Goal: Task Accomplishment & Management: Use online tool/utility

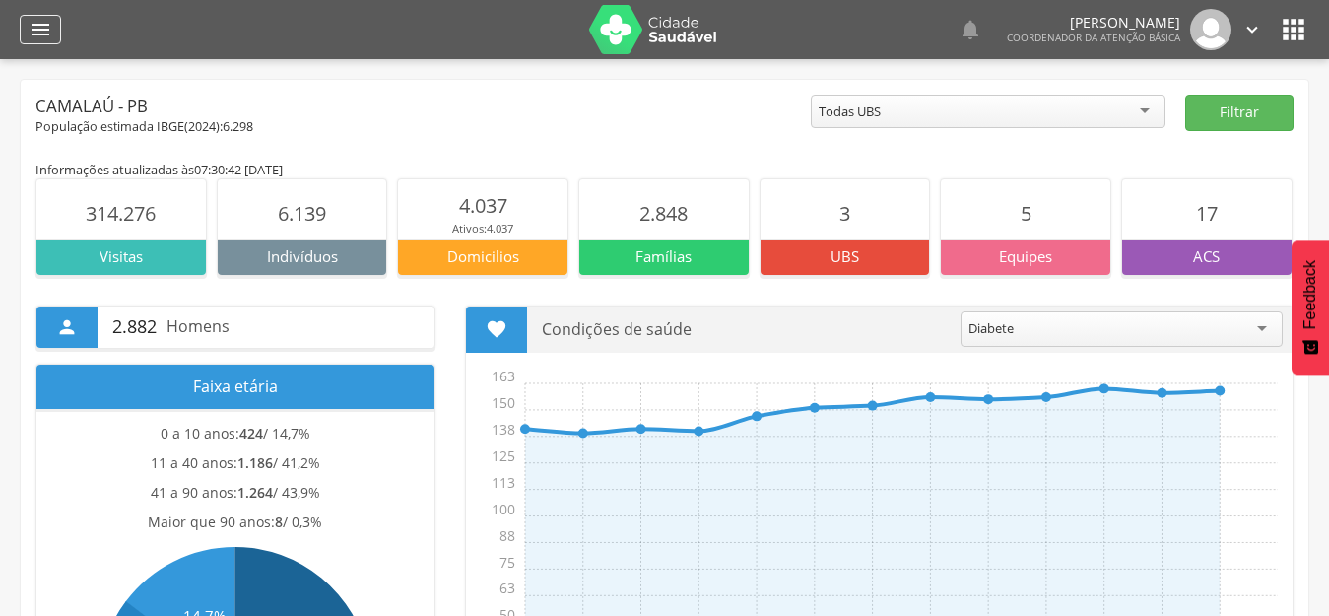
click at [35, 32] on icon "" at bounding box center [41, 30] width 24 height 24
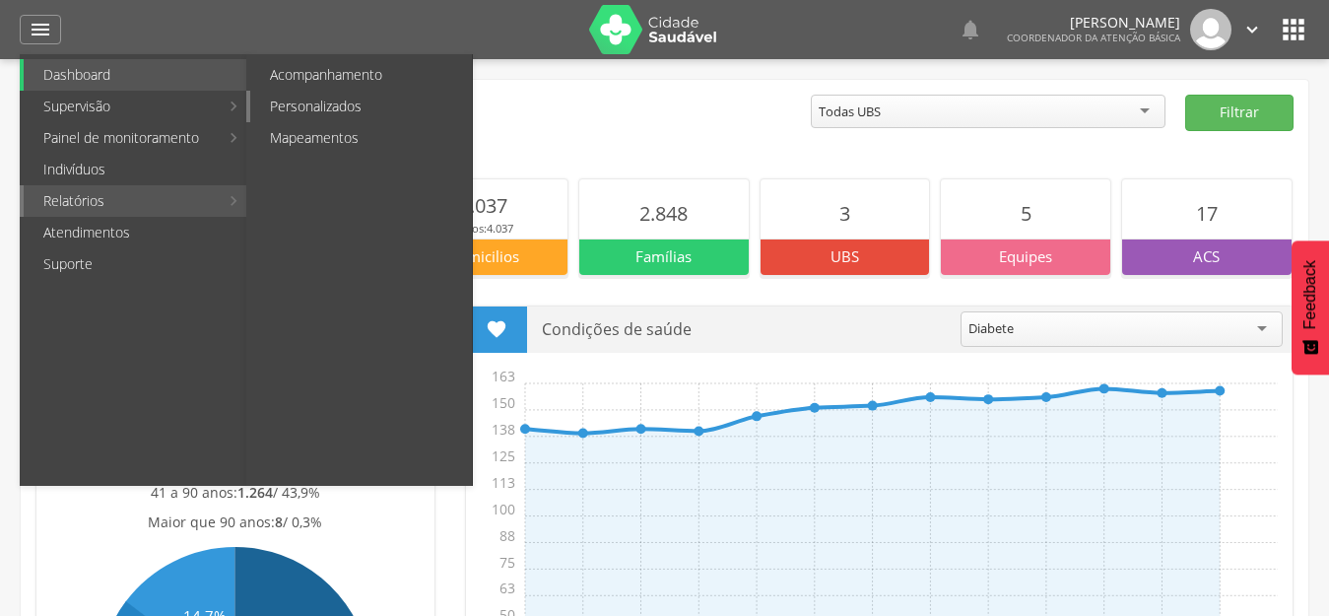
click at [304, 95] on link "Personalizados" at bounding box center [361, 107] width 222 height 32
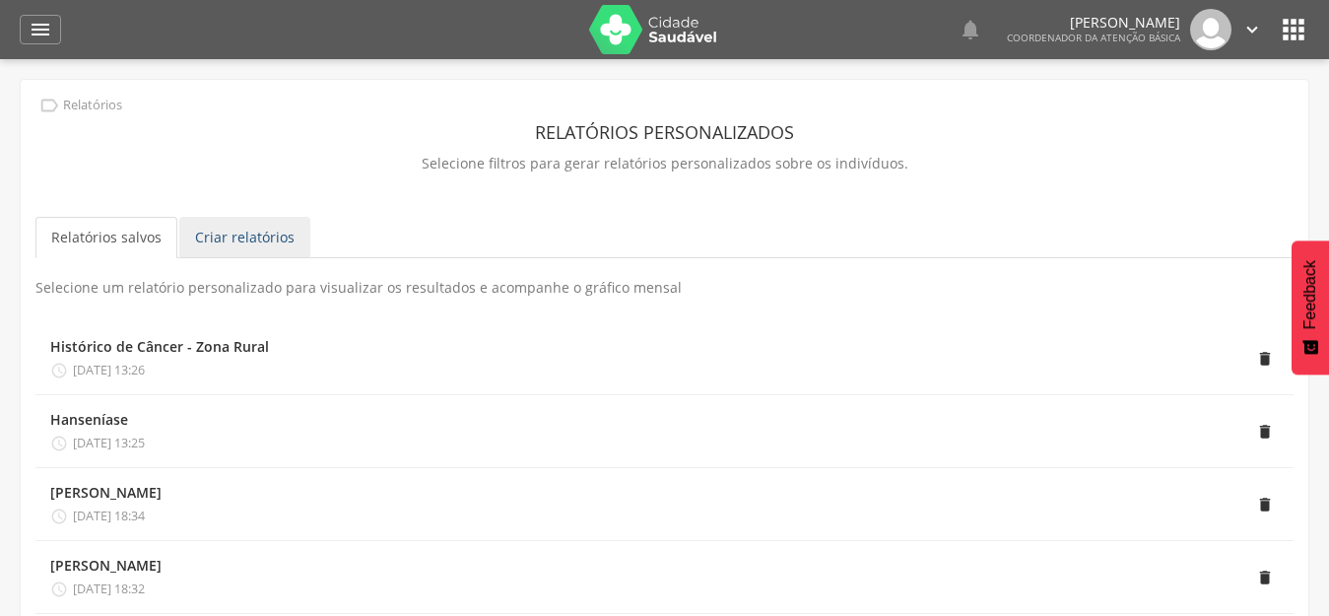
click at [202, 252] on link "Criar relatórios" at bounding box center [244, 237] width 131 height 41
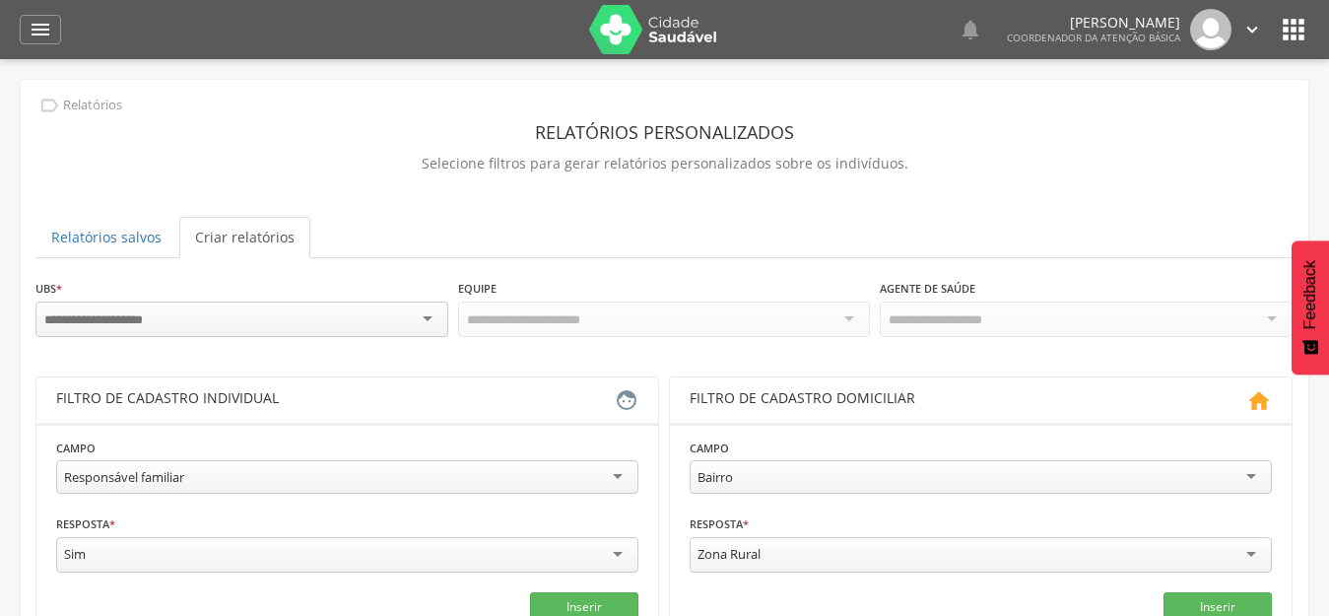
click at [189, 316] on div at bounding box center [241, 318] width 413 height 35
click at [676, 309] on div "Todas Equipes" at bounding box center [664, 317] width 413 height 33
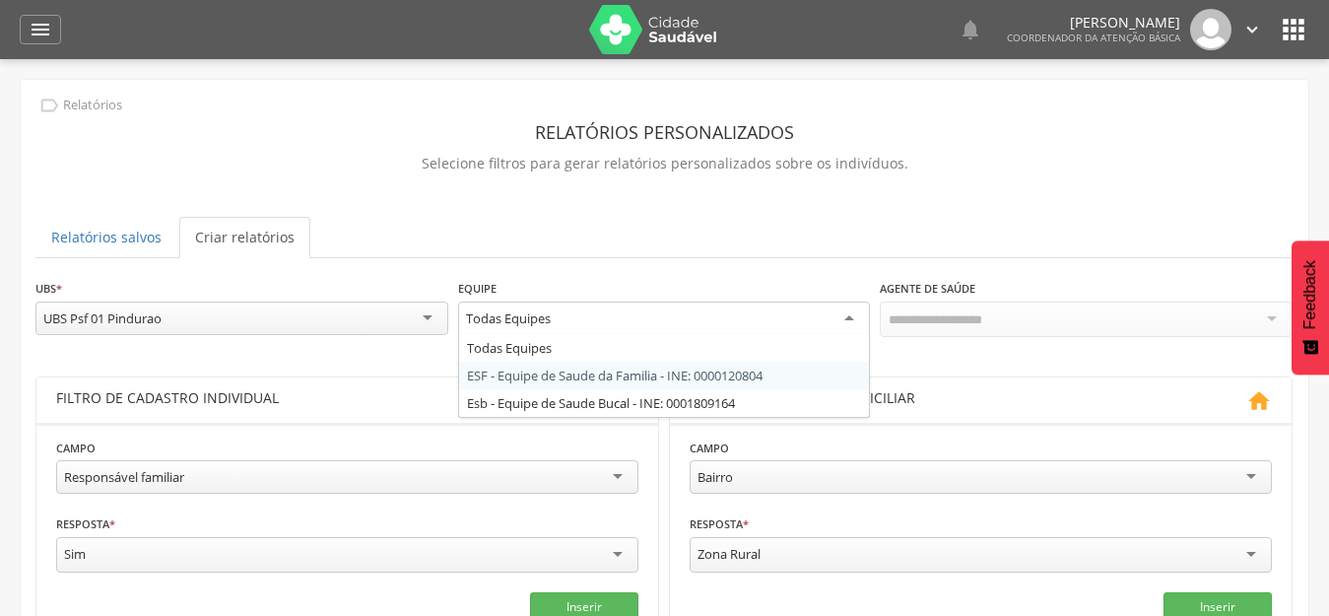
drag, startPoint x: 607, startPoint y: 379, endPoint x: 718, endPoint y: 363, distance: 112.6
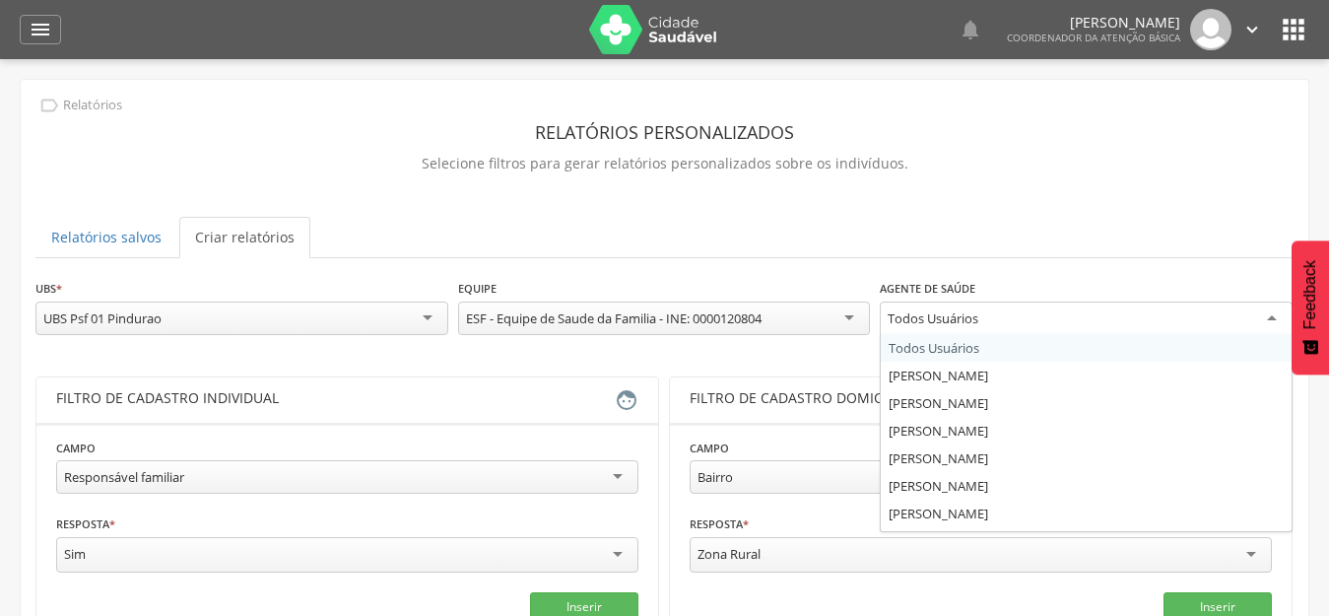
click at [1044, 312] on div "Todos Usuários" at bounding box center [1086, 318] width 413 height 35
click at [1050, 218] on ul "Relatórios salvos Criar relatórios" at bounding box center [664, 237] width 1258 height 41
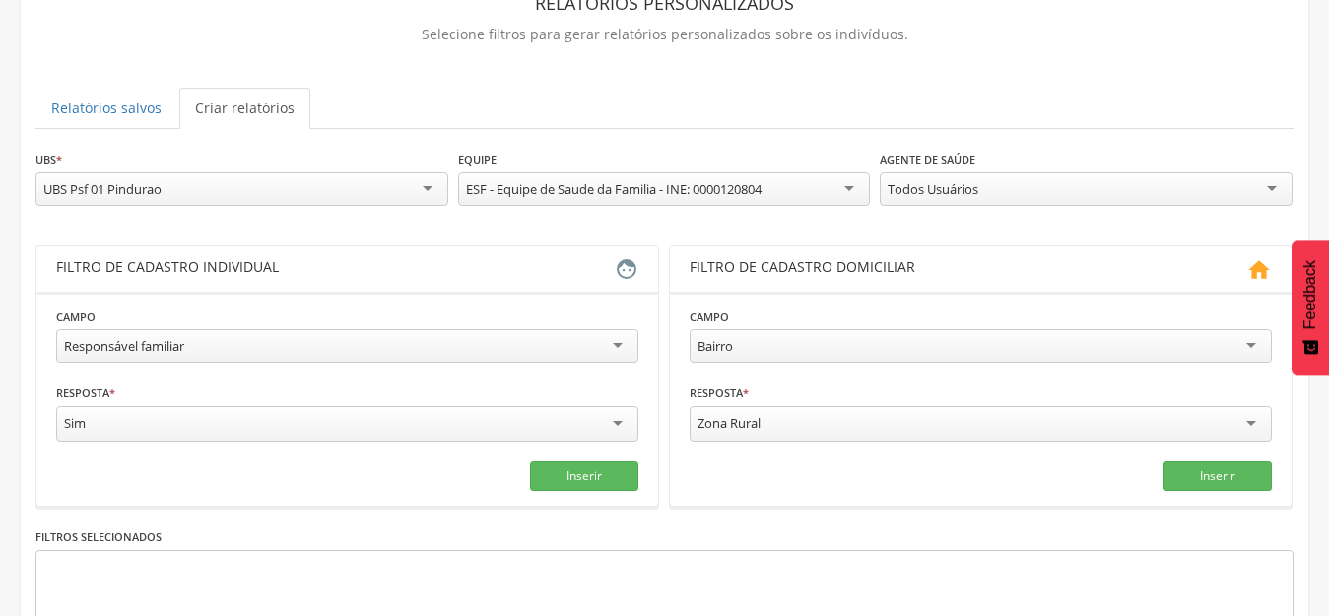
scroll to position [197, 0]
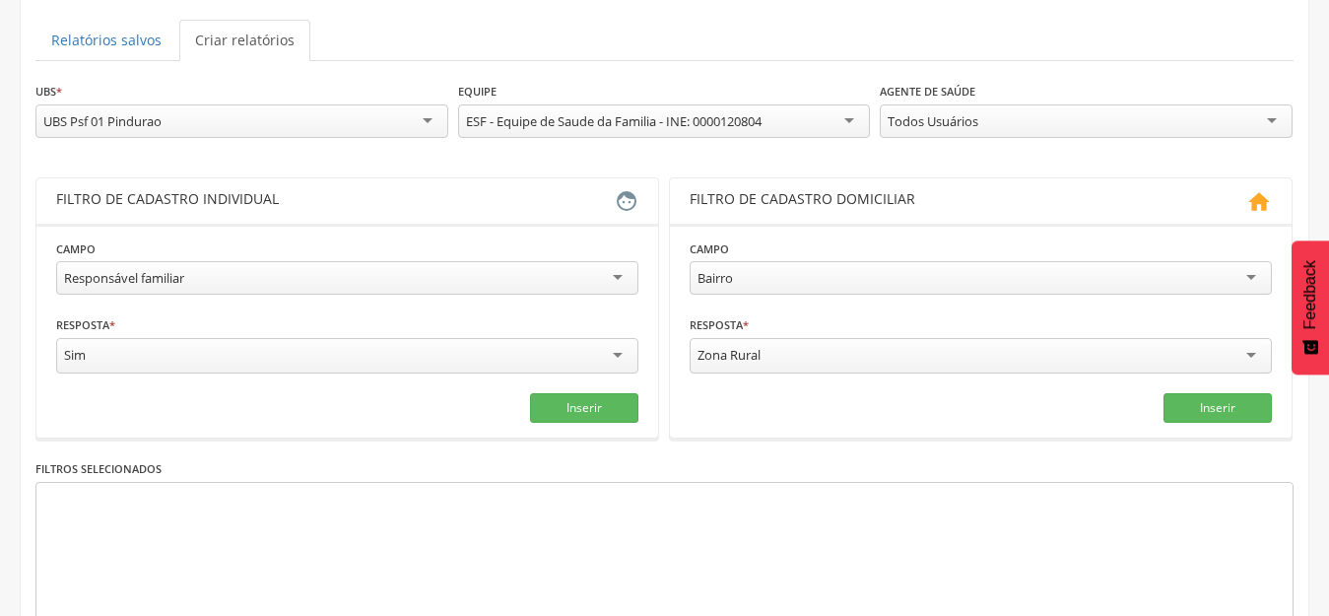
click at [169, 282] on div "Responsável familiar" at bounding box center [124, 278] width 120 height 18
drag, startPoint x: 223, startPoint y: 265, endPoint x: 72, endPoint y: 267, distance: 150.7
click at [72, 267] on div "Responsável familiar" at bounding box center [347, 277] width 582 height 33
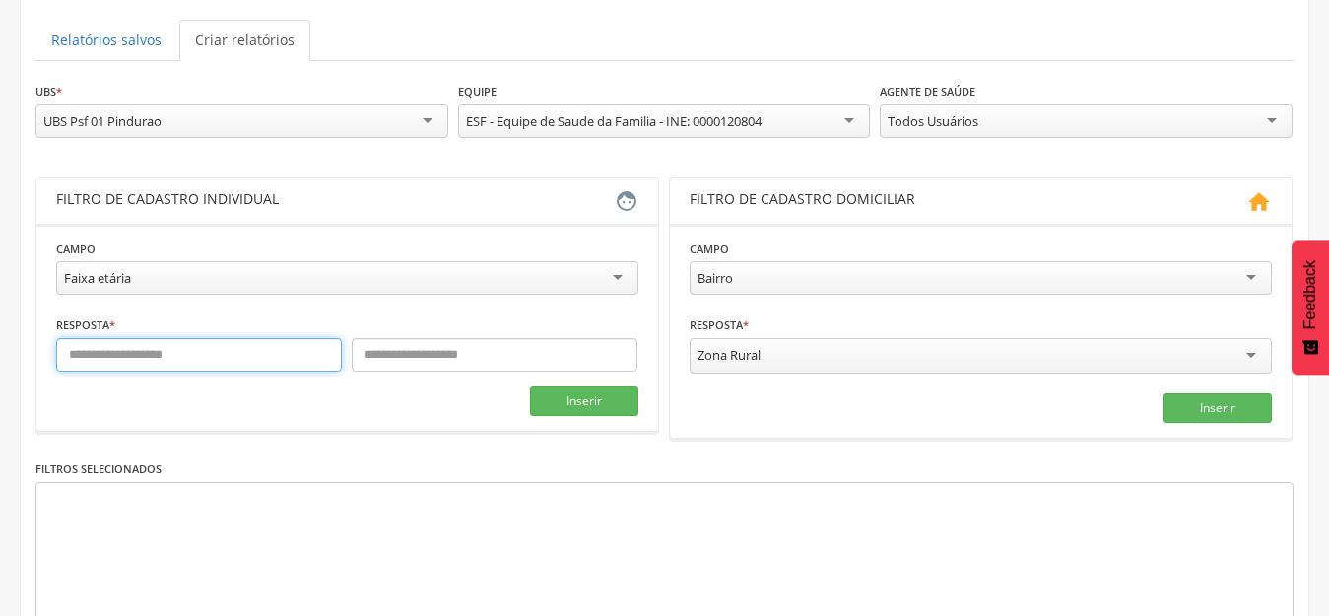
click at [157, 364] on input "text" at bounding box center [199, 354] width 286 height 33
type input "*"
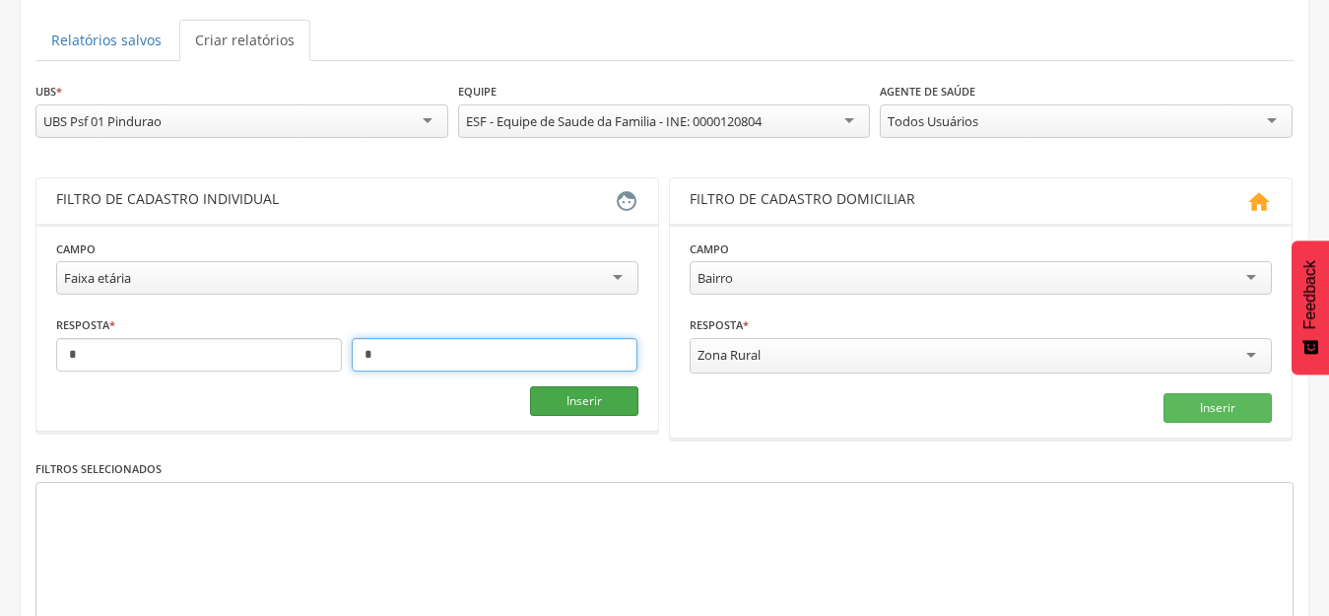
type input "*"
click at [599, 395] on button "Inserir" at bounding box center [584, 401] width 108 height 30
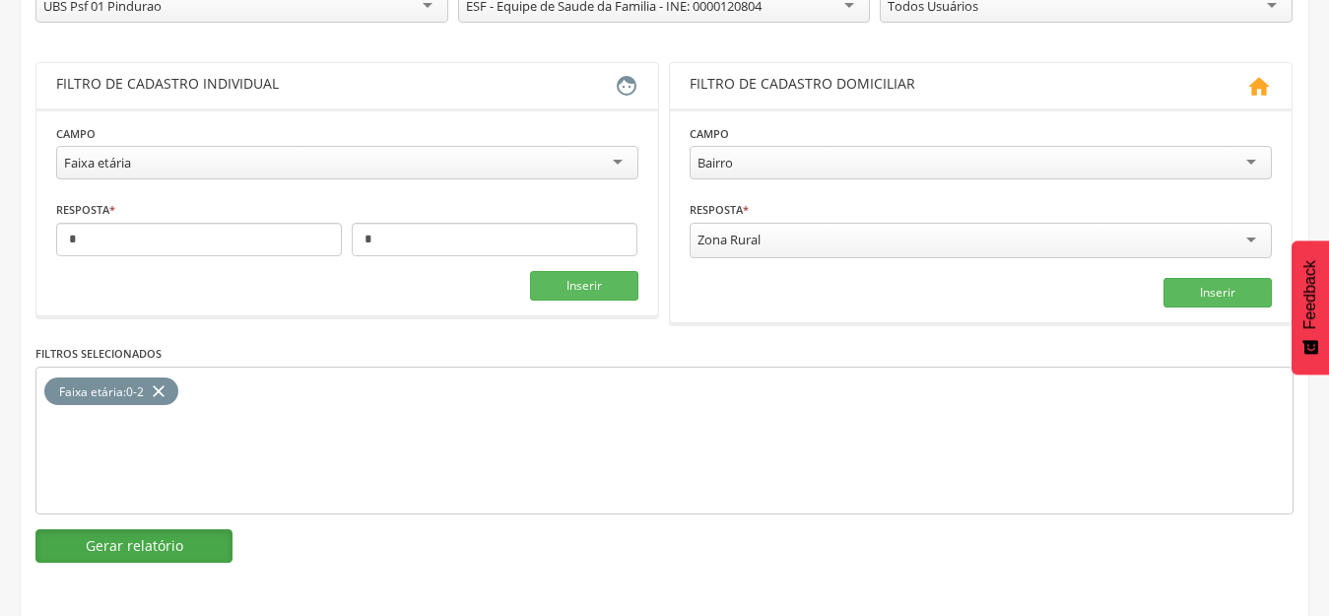
click at [168, 553] on button "Gerar relatório" at bounding box center [133, 545] width 197 height 33
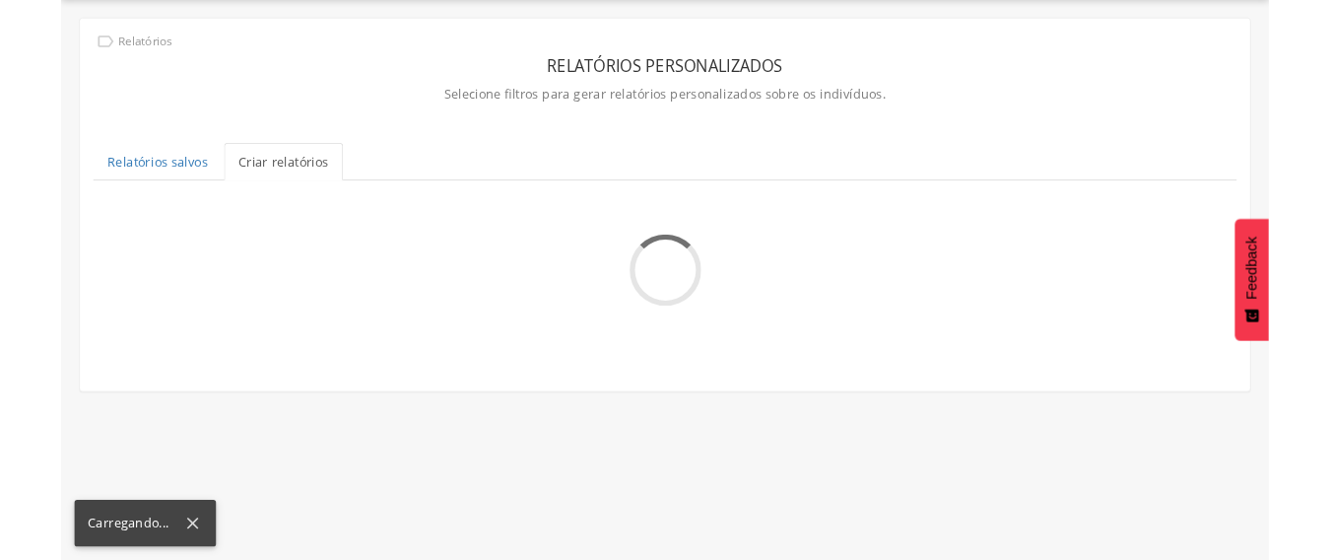
scroll to position [312, 0]
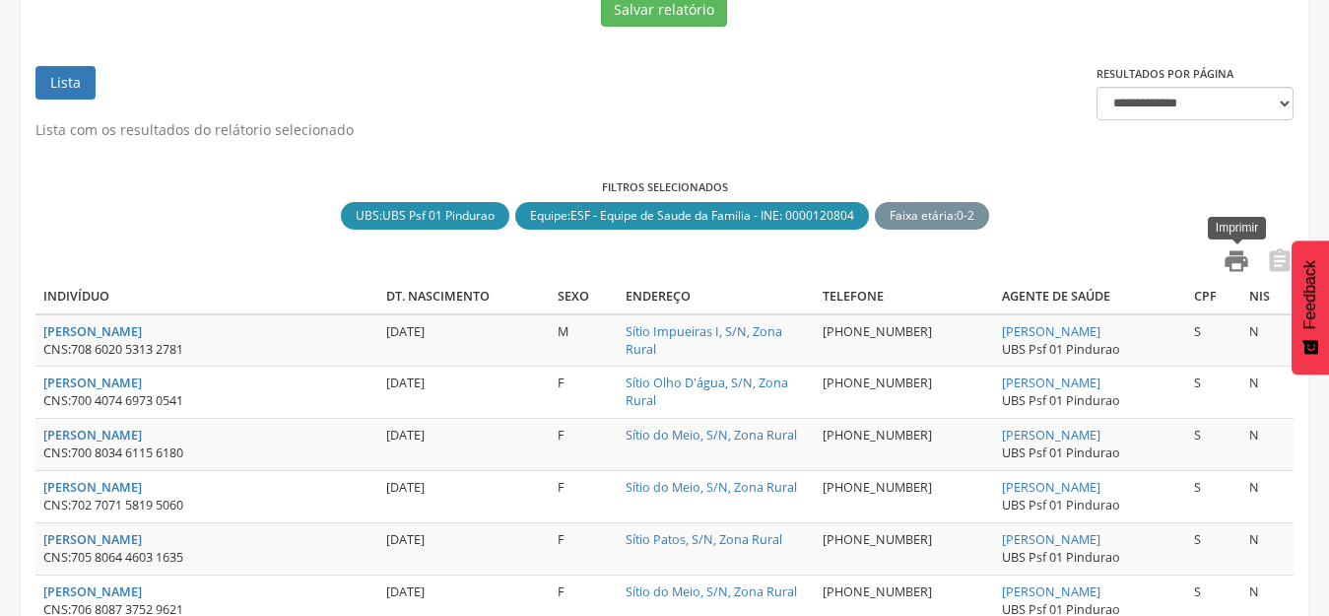
click at [1243, 271] on icon "" at bounding box center [1237, 261] width 28 height 28
click at [1271, 262] on icon "" at bounding box center [1280, 261] width 28 height 28
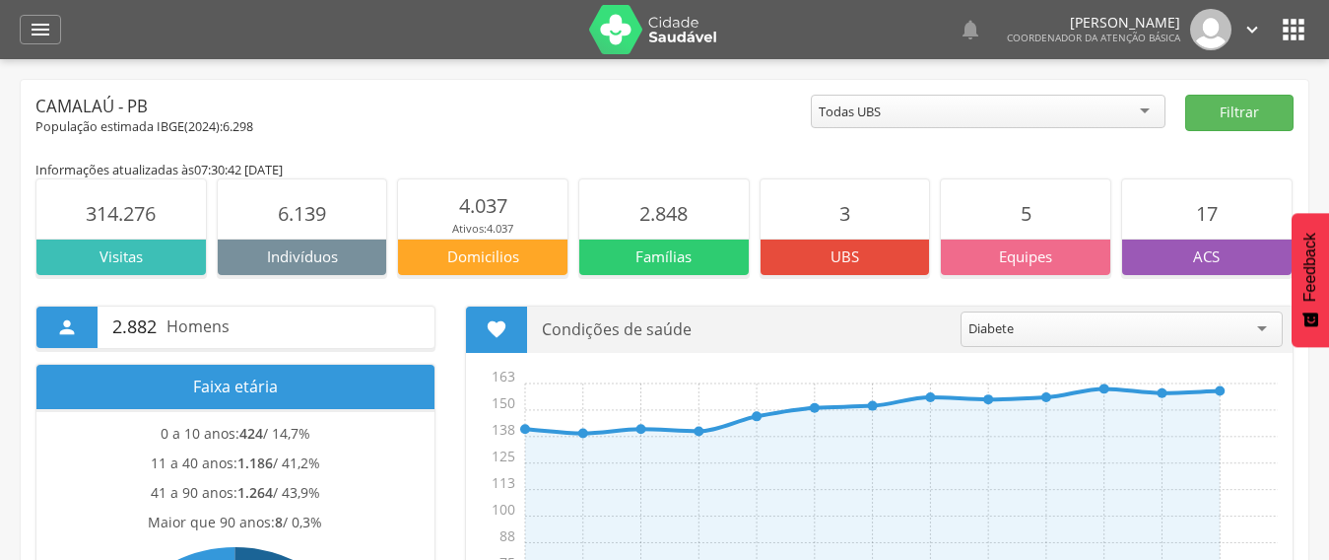
click at [631, 50] on img at bounding box center [653, 29] width 128 height 49
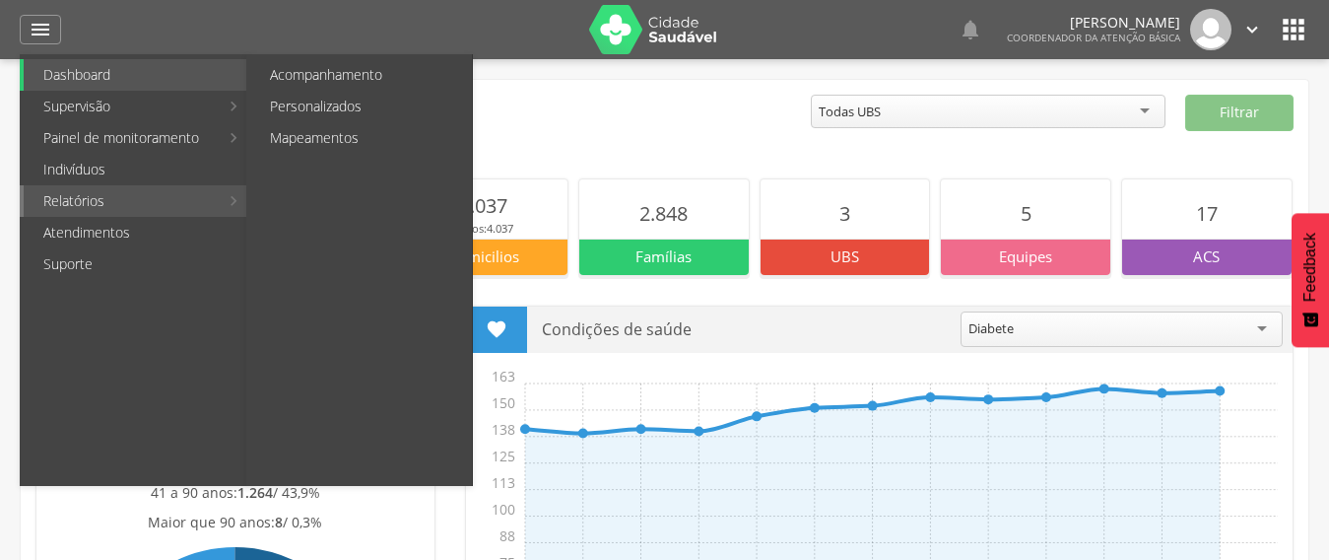
click at [91, 193] on link "Relatórios" at bounding box center [121, 201] width 195 height 32
click at [325, 99] on link "Personalizados" at bounding box center [361, 107] width 222 height 32
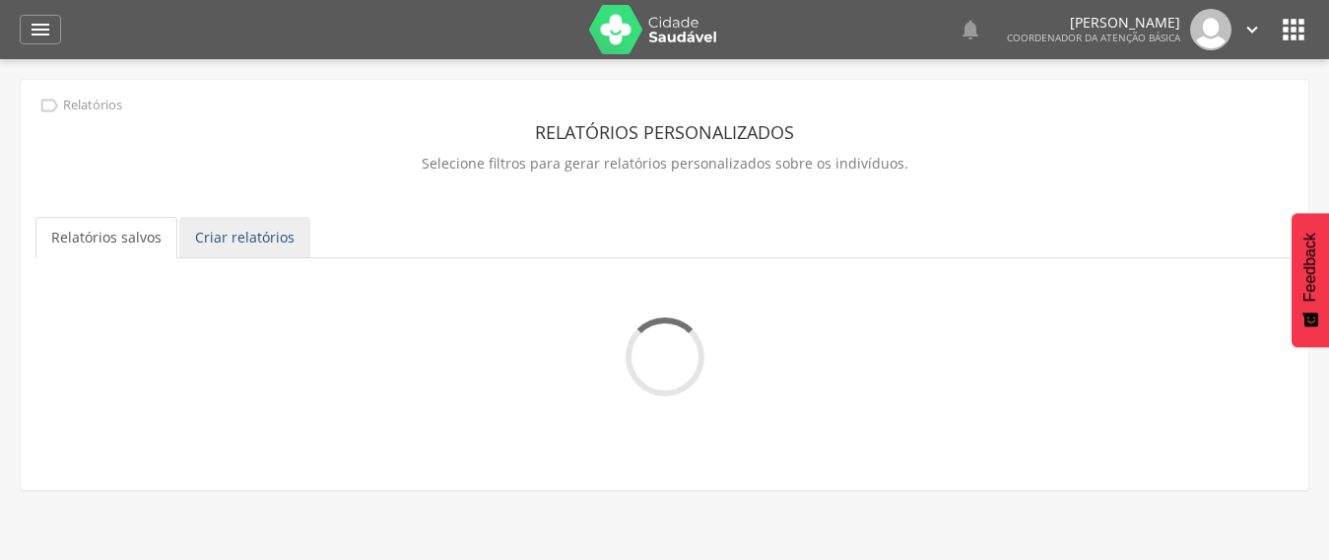
click at [244, 239] on link "Criar relatórios" at bounding box center [244, 237] width 131 height 41
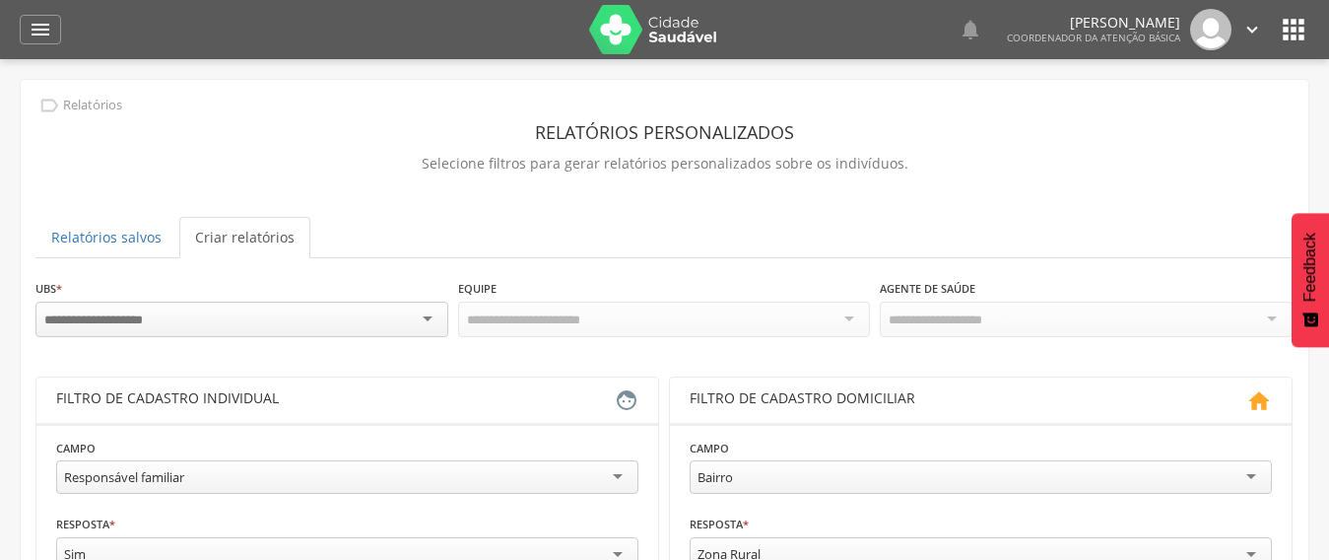
click at [164, 321] on input "select-one" at bounding box center [108, 320] width 129 height 18
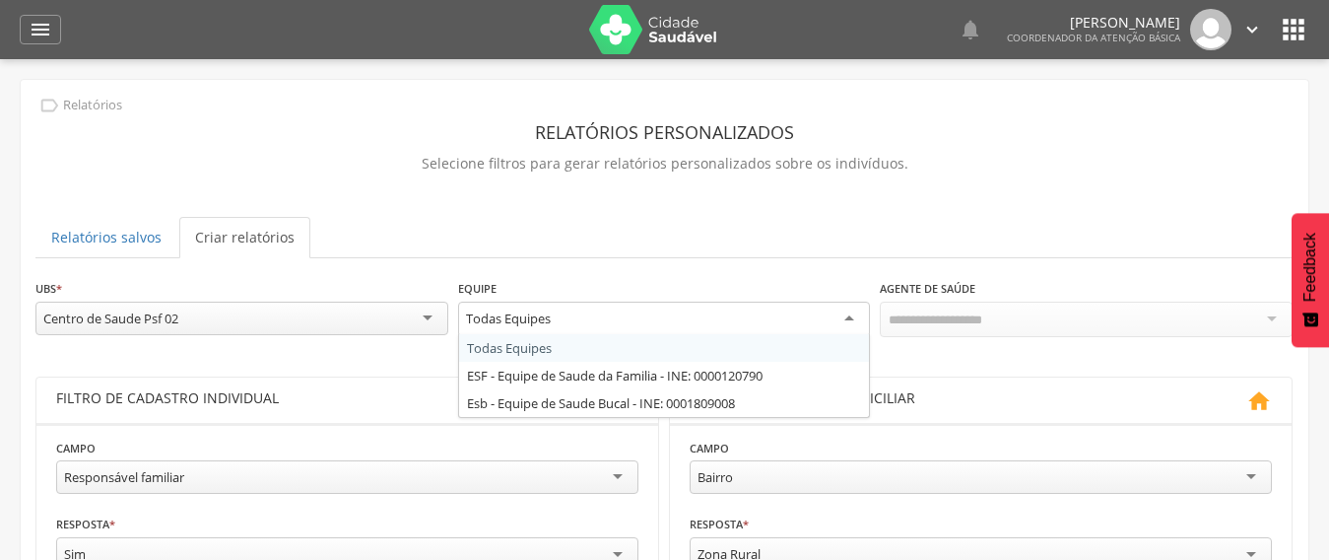
click at [762, 316] on div "Todas Equipes" at bounding box center [664, 318] width 413 height 35
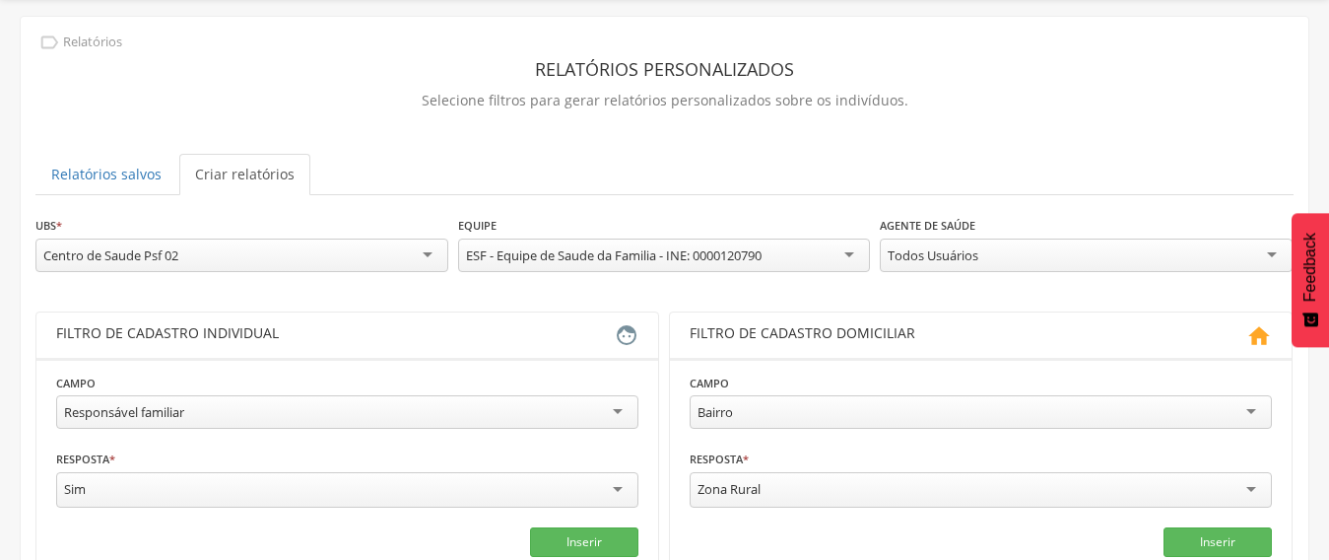
scroll to position [99, 0]
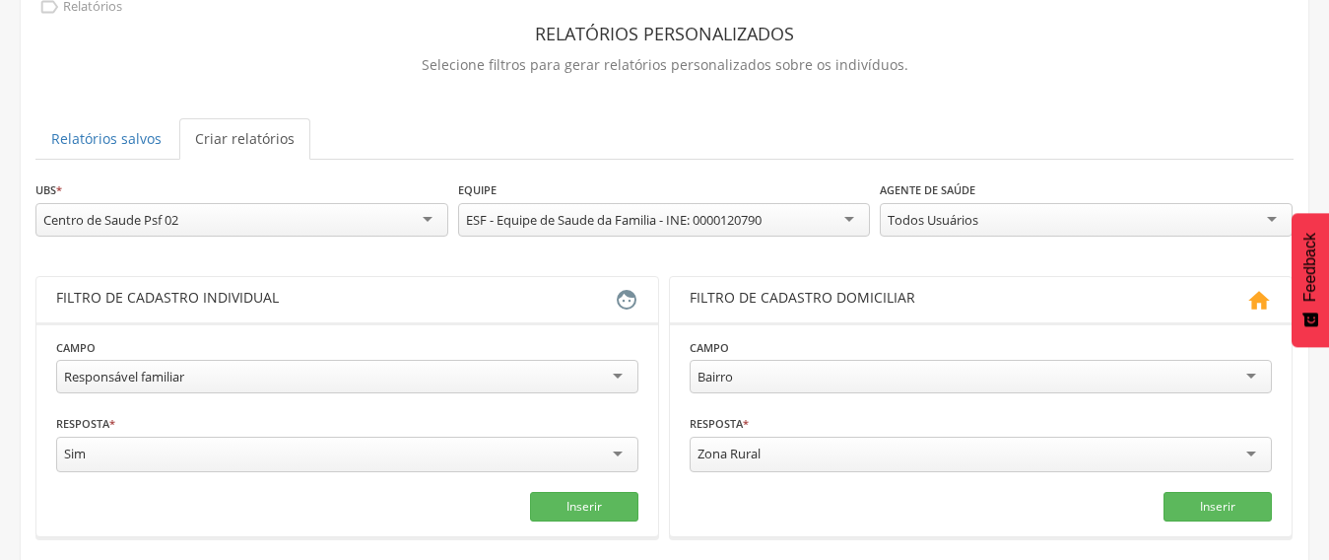
click at [132, 371] on div "Responsável familiar" at bounding box center [124, 376] width 120 height 18
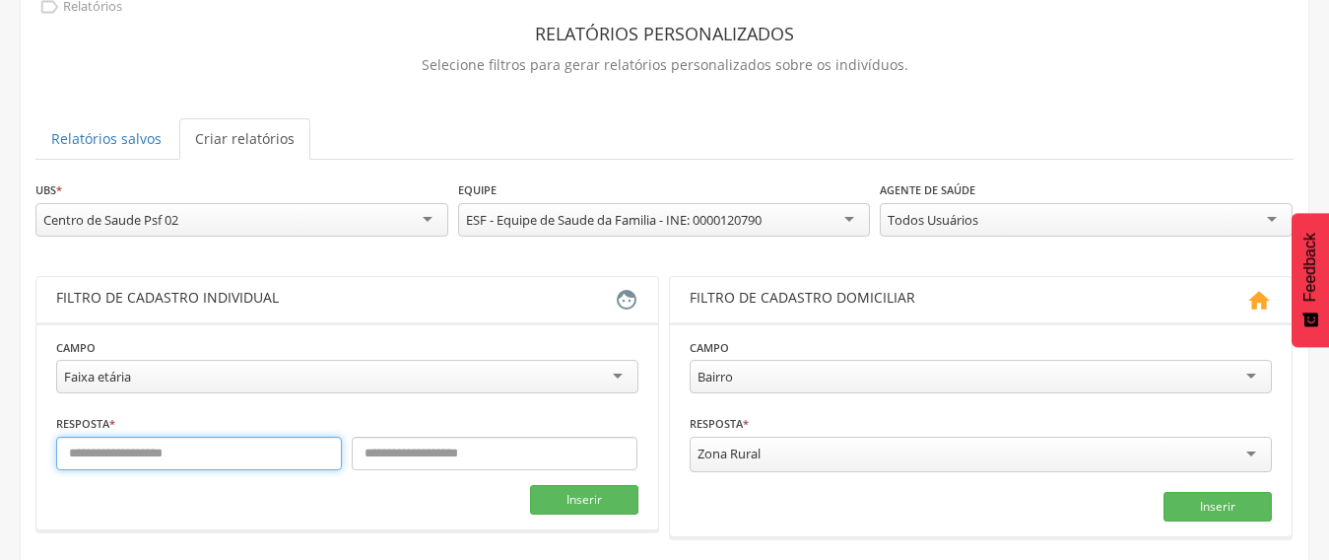
click at [135, 453] on input "text" at bounding box center [199, 452] width 286 height 33
type input "*"
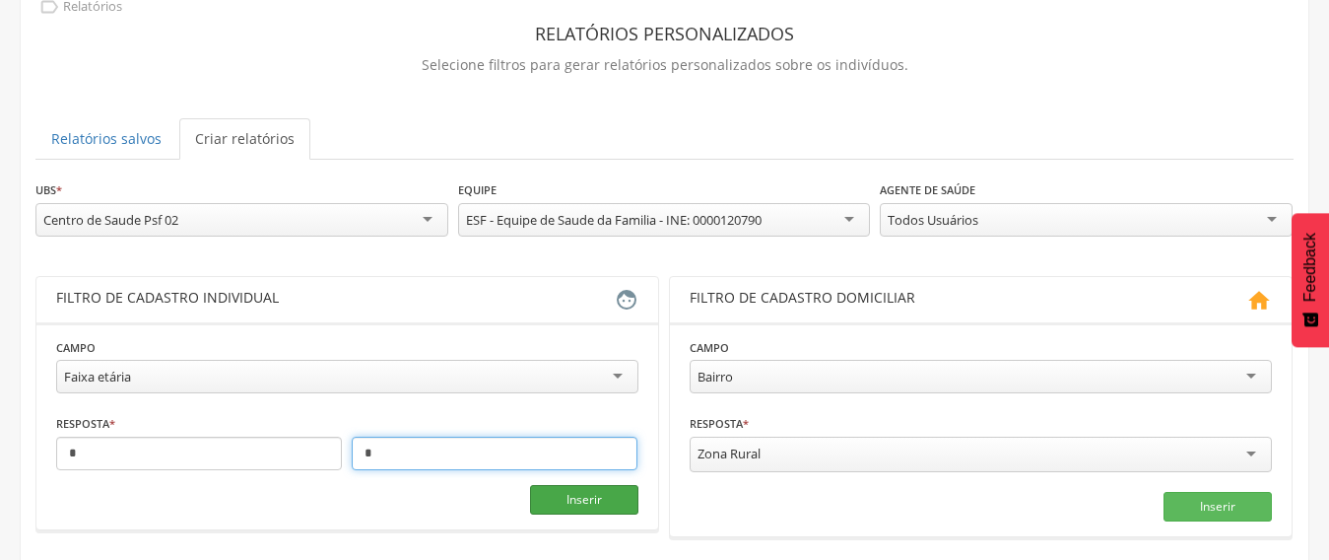
type input "*"
click at [608, 496] on button "Inserir" at bounding box center [584, 500] width 108 height 30
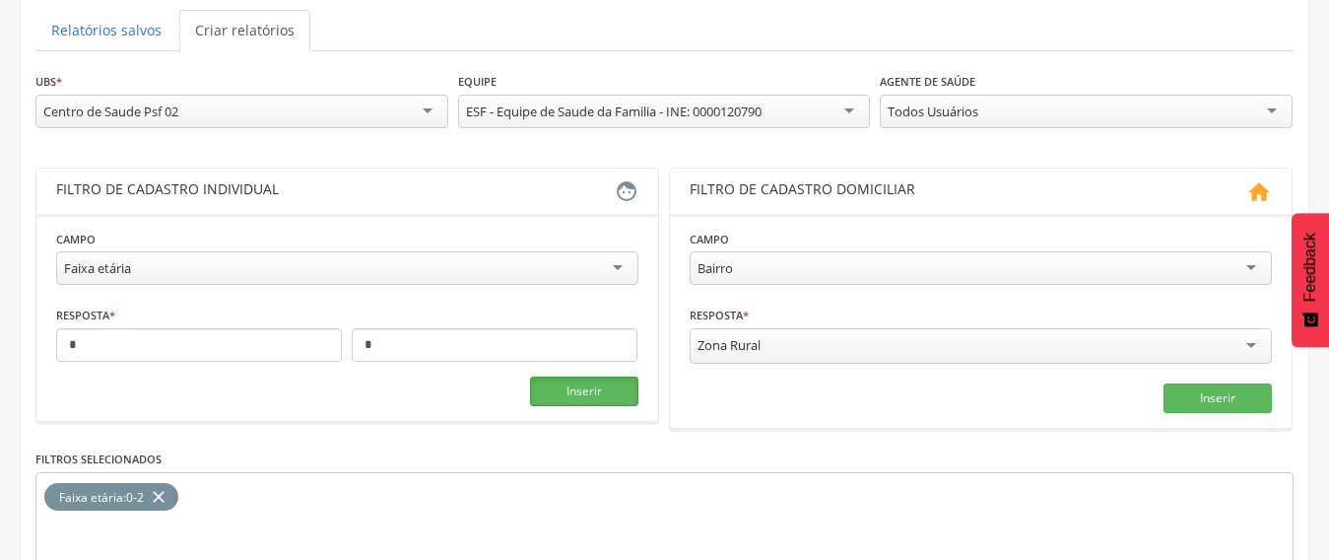
scroll to position [368, 0]
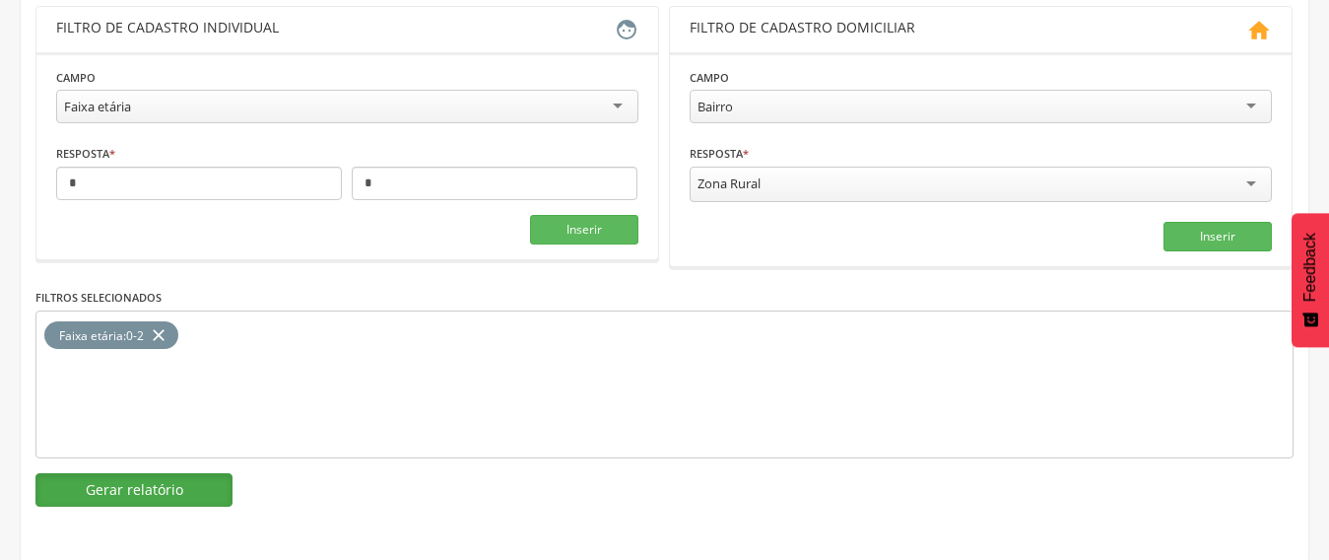
click at [199, 483] on button "Gerar relatório" at bounding box center [133, 489] width 197 height 33
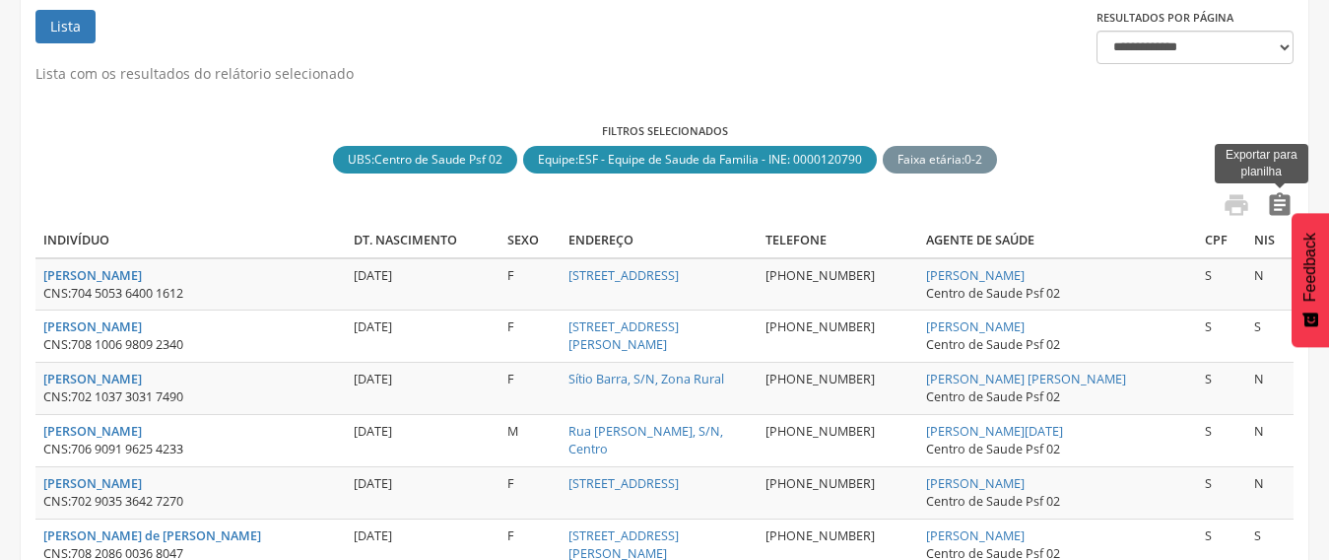
click at [1285, 204] on icon "" at bounding box center [1280, 205] width 28 height 28
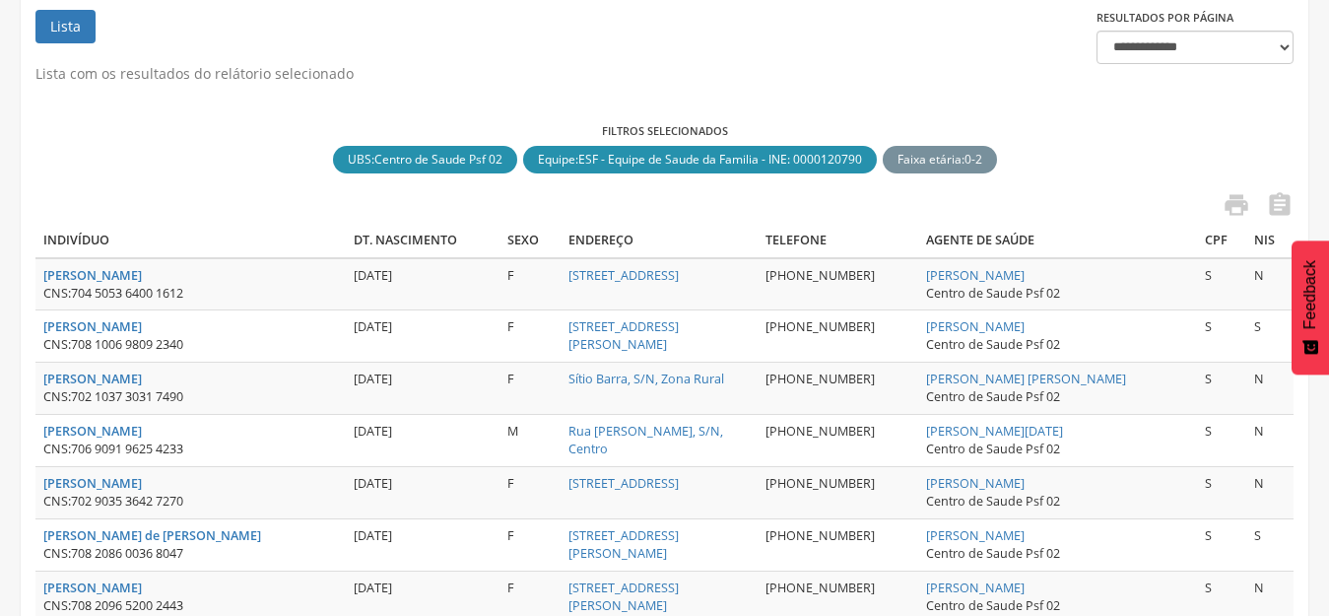
click at [1221, 240] on th "Cpf" at bounding box center [1221, 241] width 49 height 34
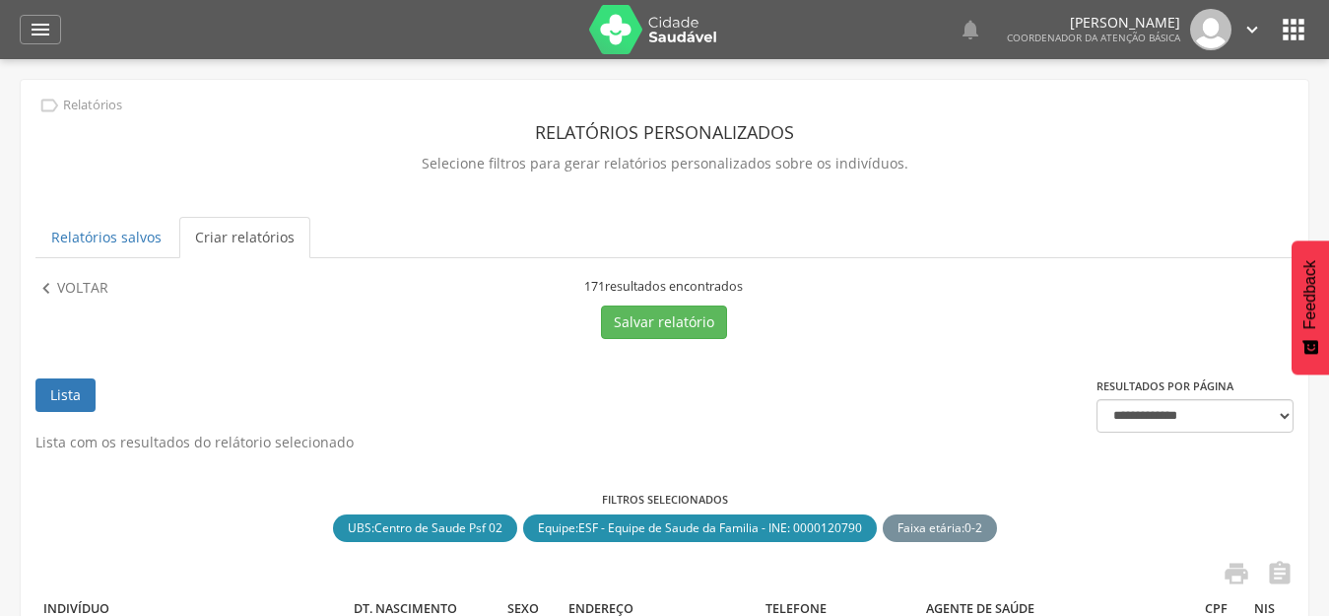
click at [1250, 33] on icon "" at bounding box center [1252, 30] width 22 height 22
click at [1137, 108] on link "Sair" at bounding box center [1184, 113] width 156 height 25
